Goal: Task Accomplishment & Management: Complete application form

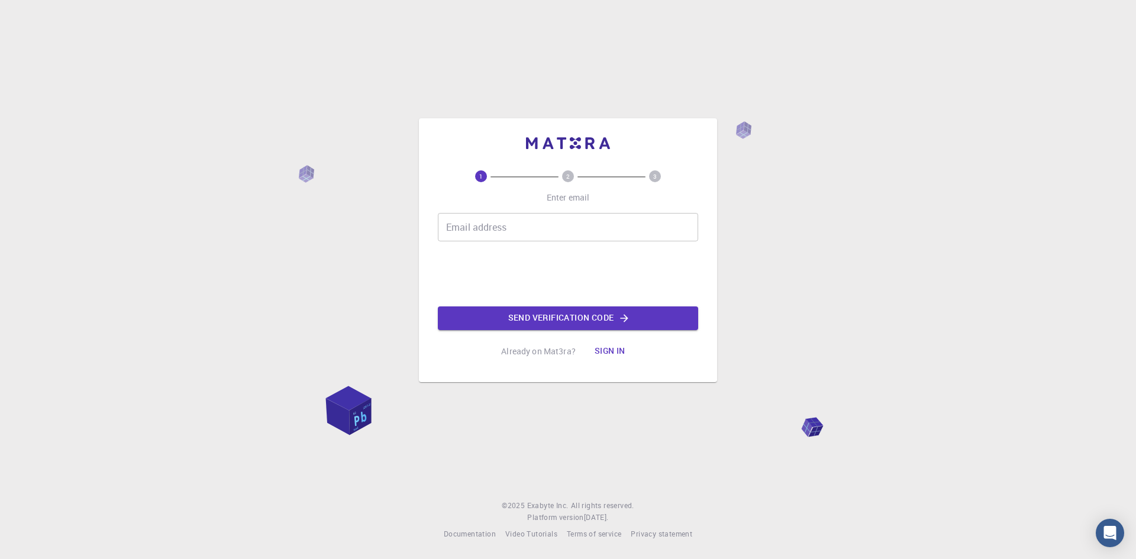
scroll to position [3997, 0]
click at [529, 213] on input "Email address" at bounding box center [568, 227] width 260 height 28
type input "[EMAIL_ADDRESS][DOMAIN_NAME]"
click at [627, 314] on icon "button" at bounding box center [625, 318] width 8 height 8
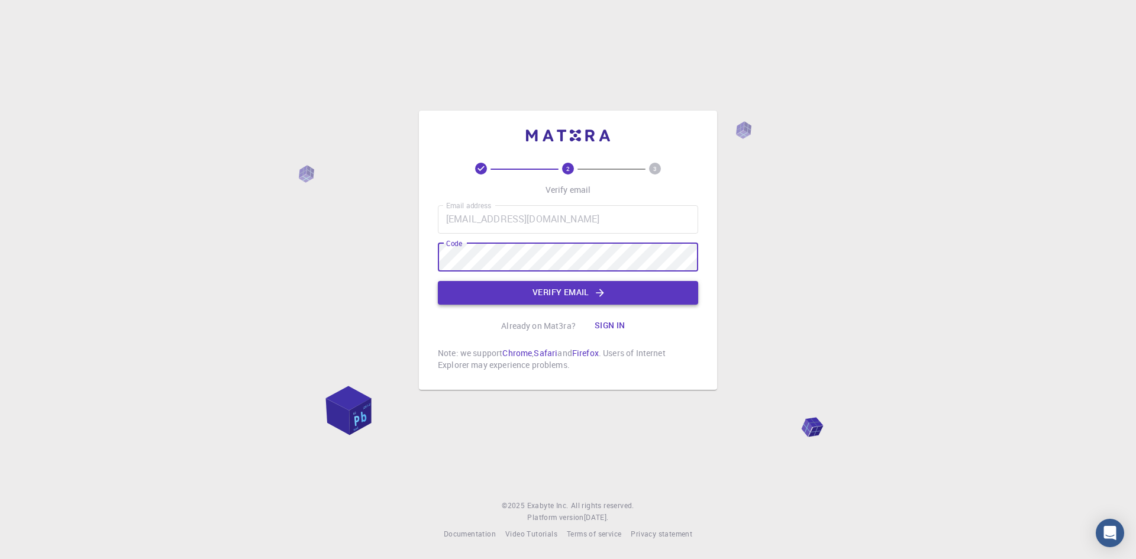
click at [553, 292] on button "Verify email" at bounding box center [568, 293] width 260 height 24
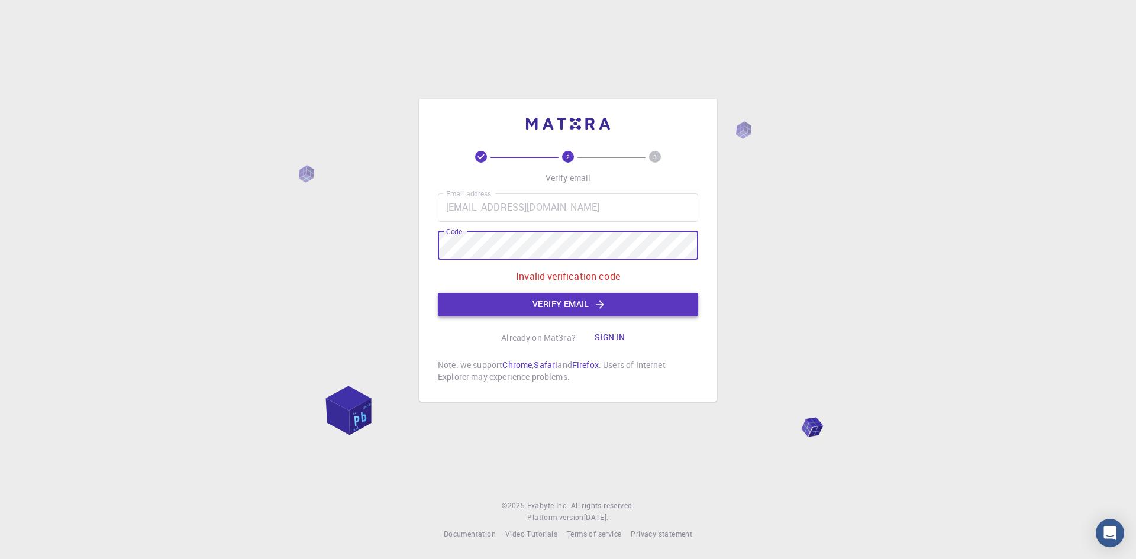
click at [531, 305] on button "Verify email" at bounding box center [568, 305] width 260 height 24
click at [524, 304] on button "Verify email" at bounding box center [568, 305] width 260 height 24
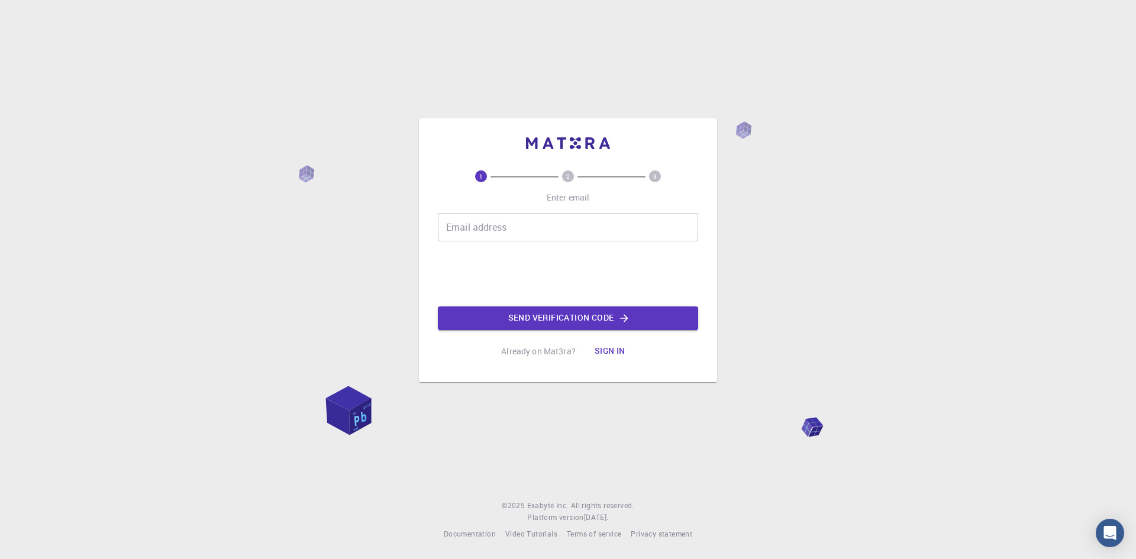
scroll to position [3997, 0]
